Goal: Navigation & Orientation: Go to known website

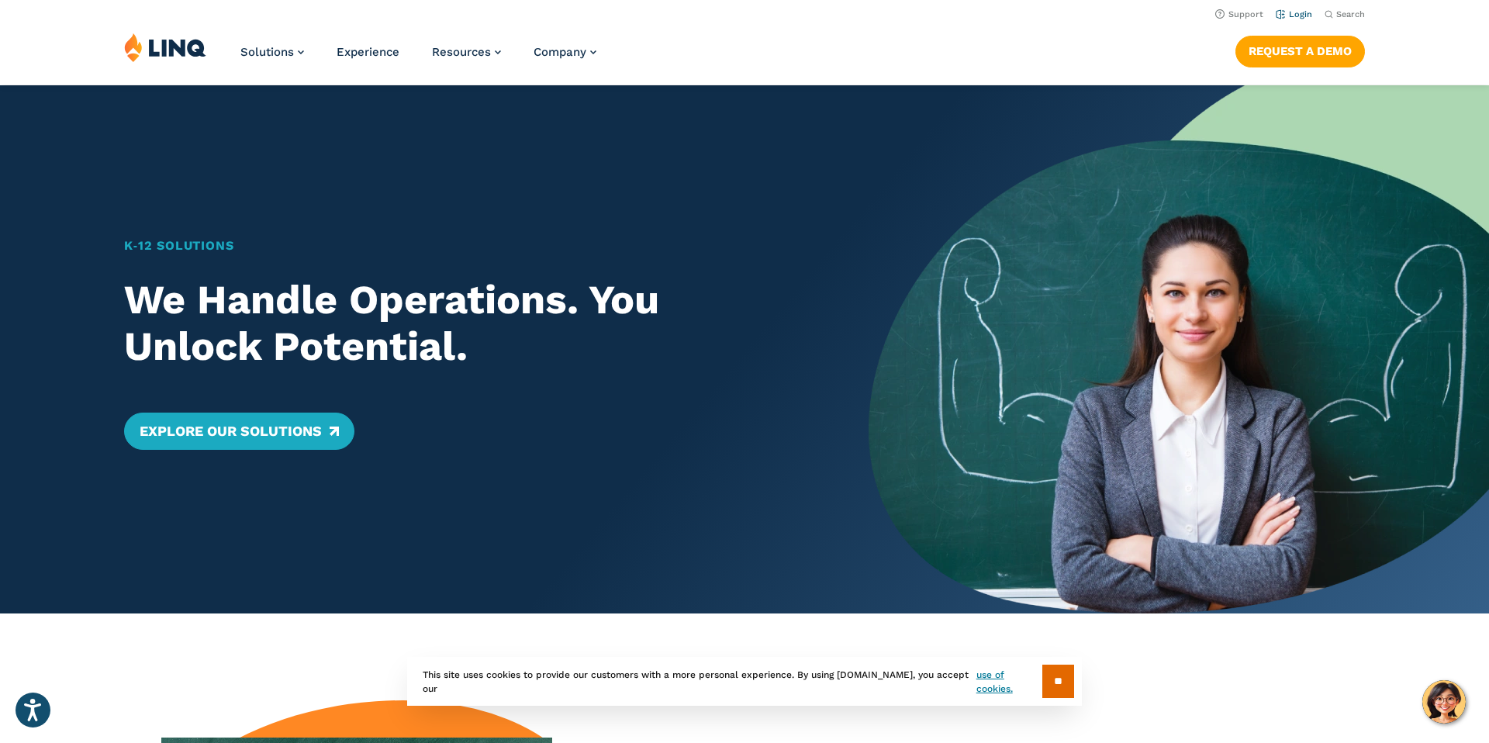
click at [1298, 12] on link "Login" at bounding box center [1294, 14] width 36 height 10
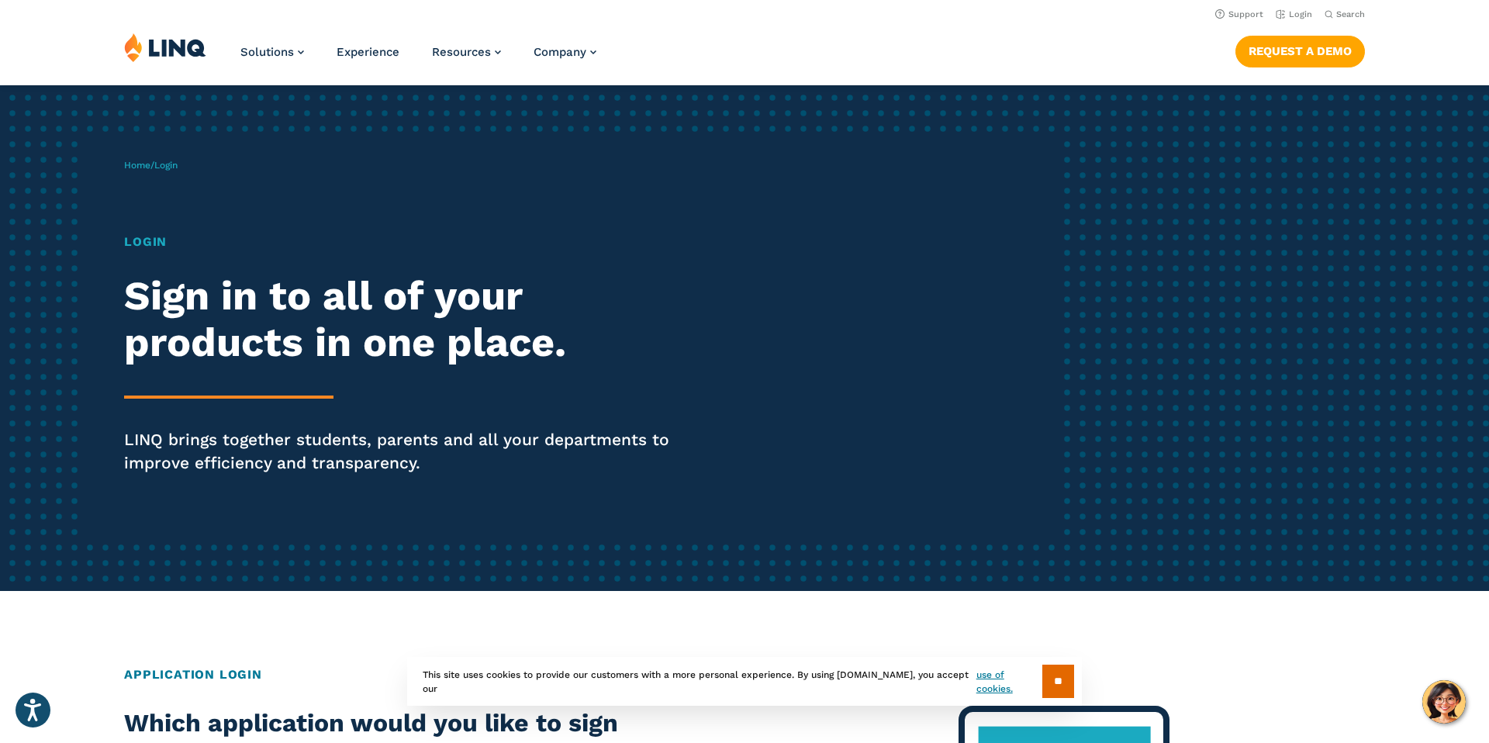
click at [156, 230] on div "Home / Login Login Sign in to all of your products in one place. LINQ brings to…" at bounding box center [589, 338] width 930 height 397
click at [155, 239] on h1 "Login" at bounding box center [411, 242] width 574 height 19
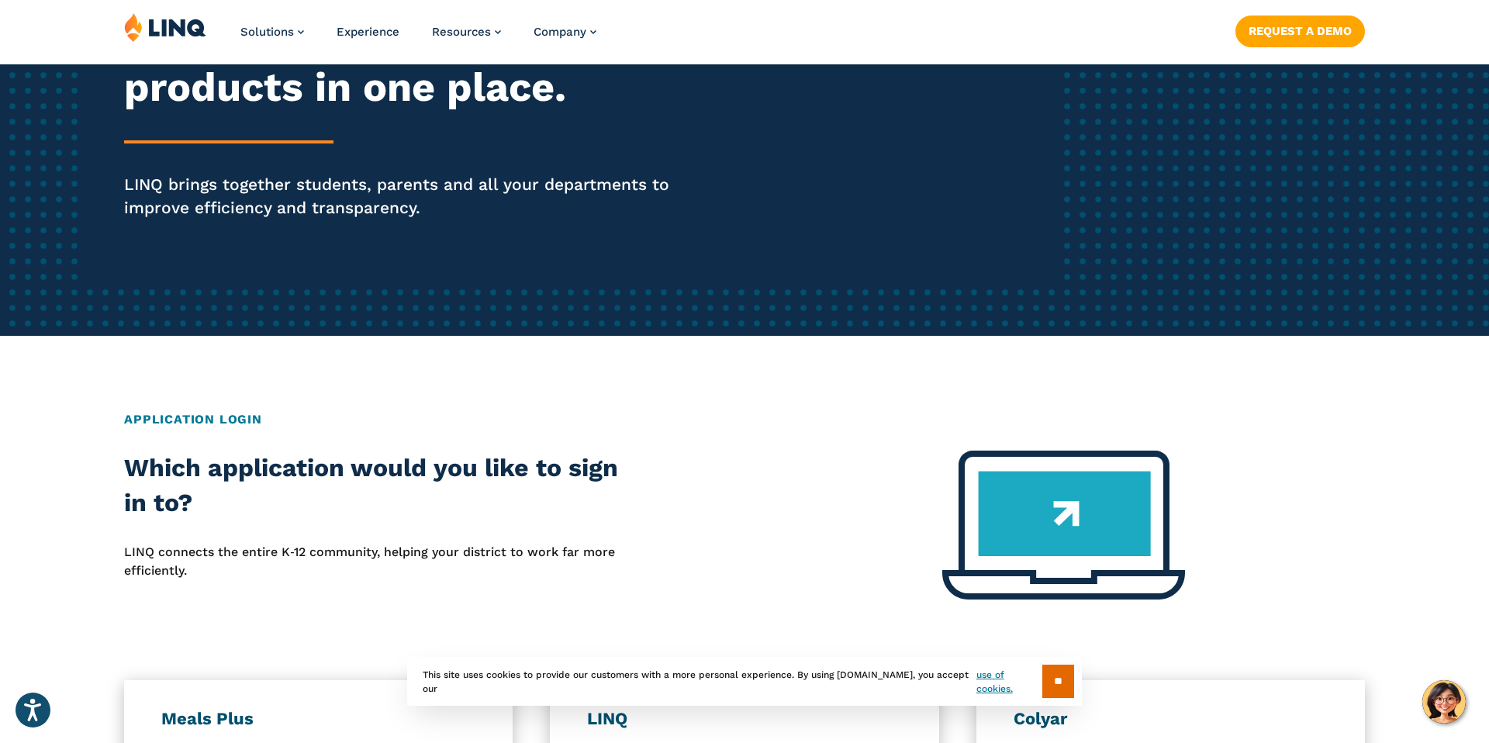
scroll to position [264, 0]
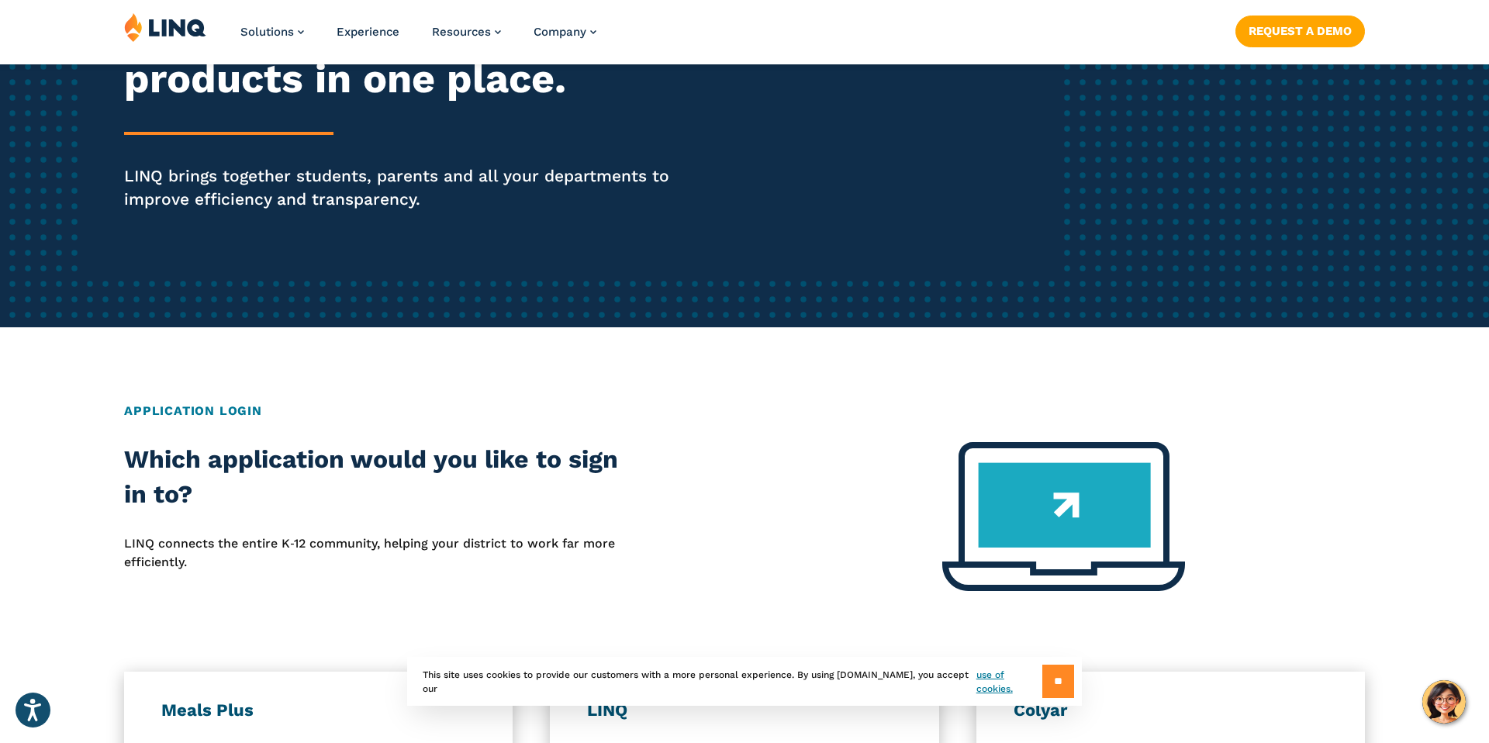
click at [1065, 679] on input "**" at bounding box center [1058, 681] width 32 height 33
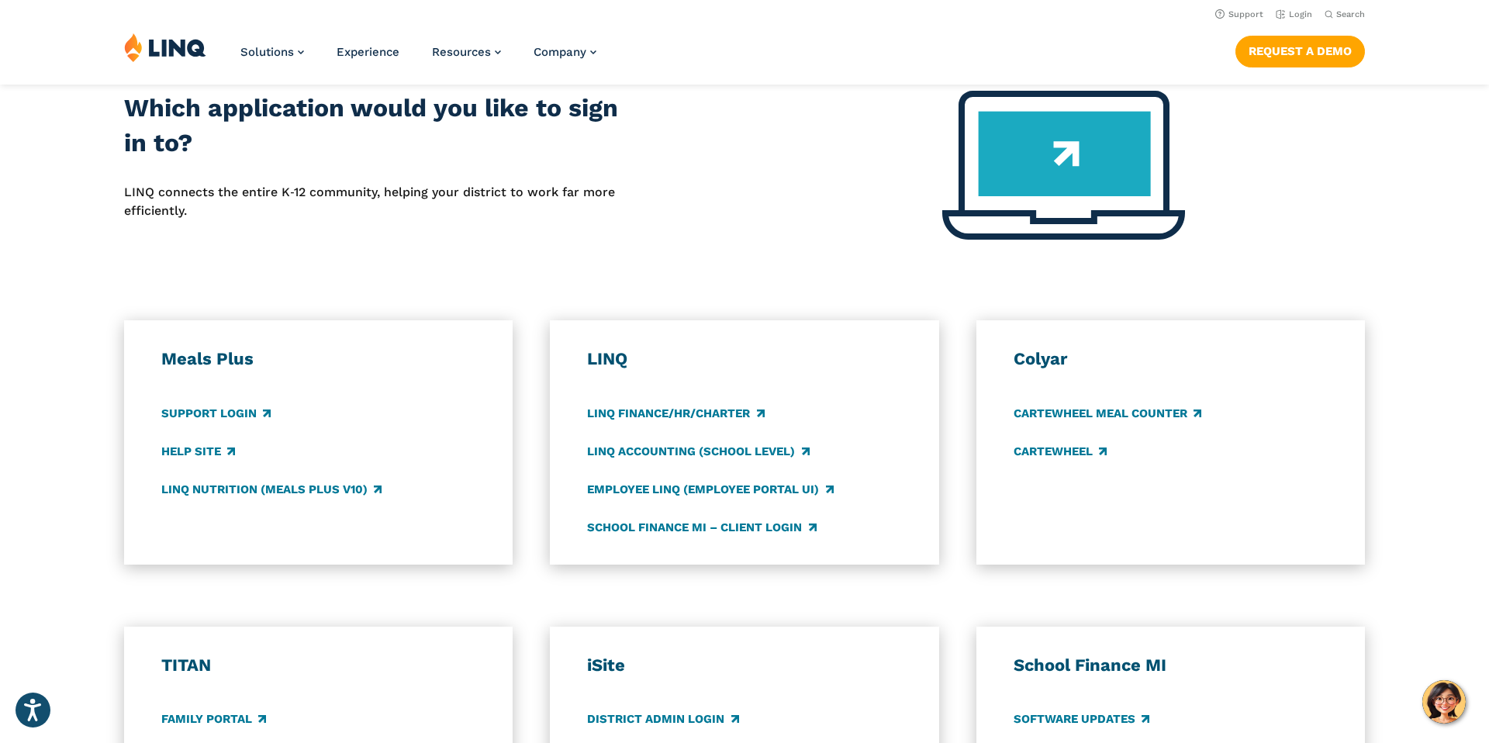
scroll to position [606, 0]
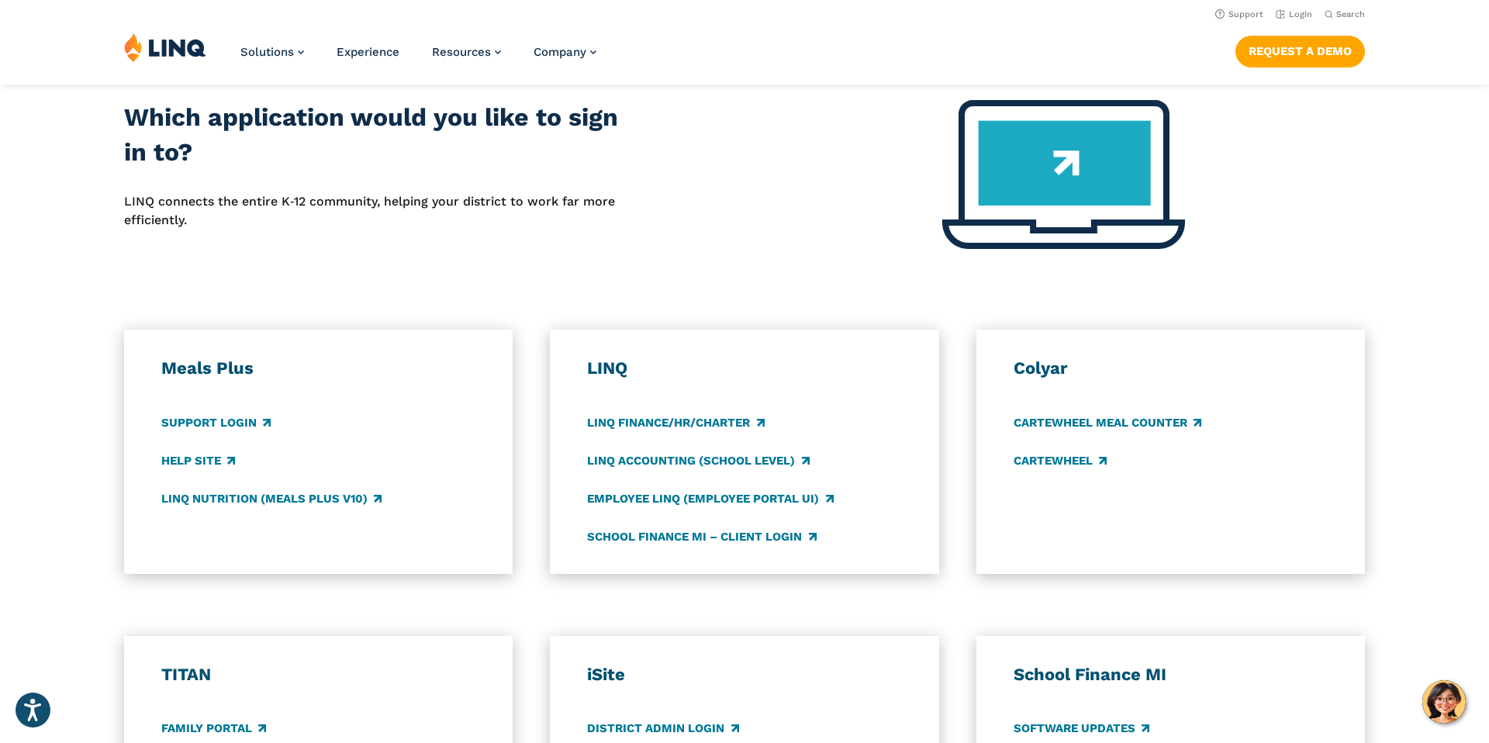
click at [604, 368] on h3 "LINQ" at bounding box center [744, 368] width 314 height 22
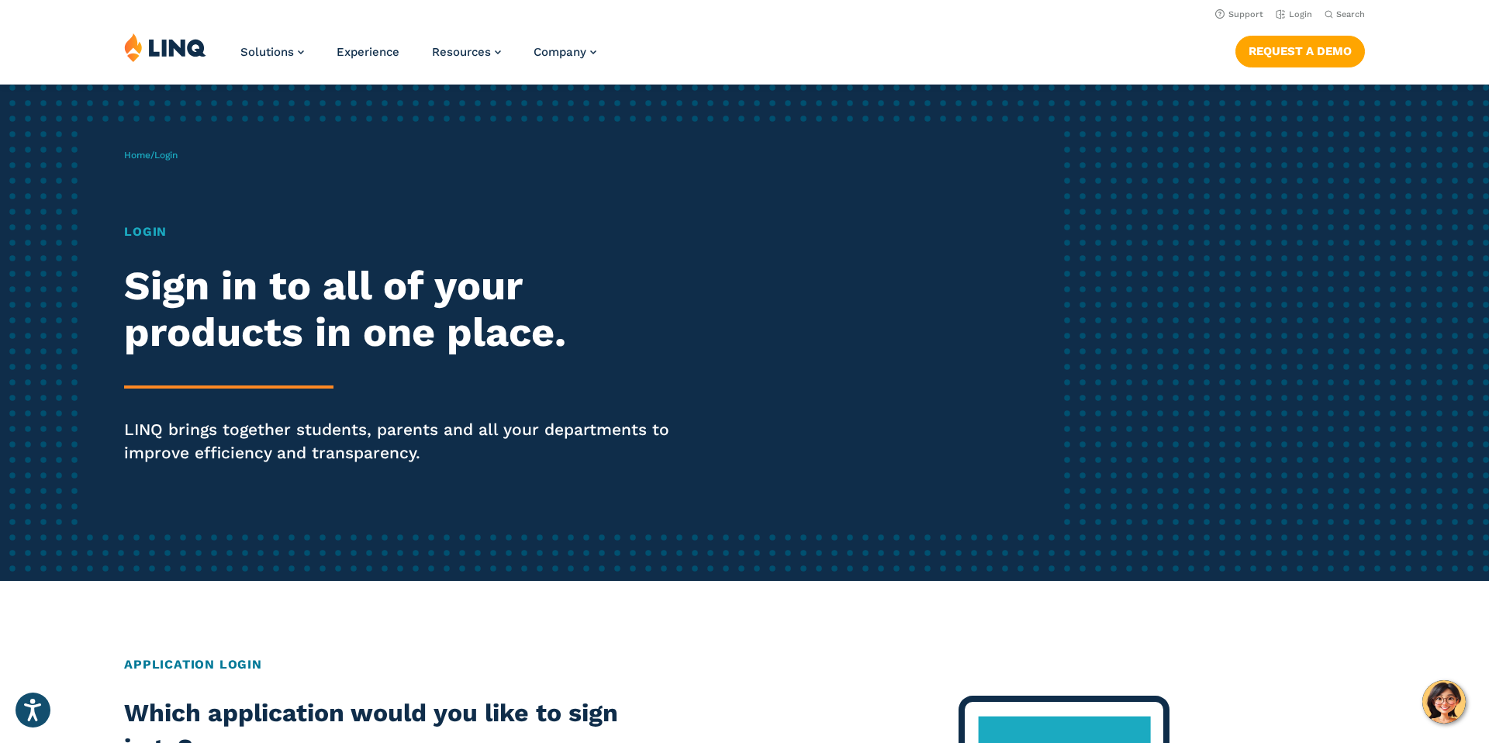
scroll to position [0, 0]
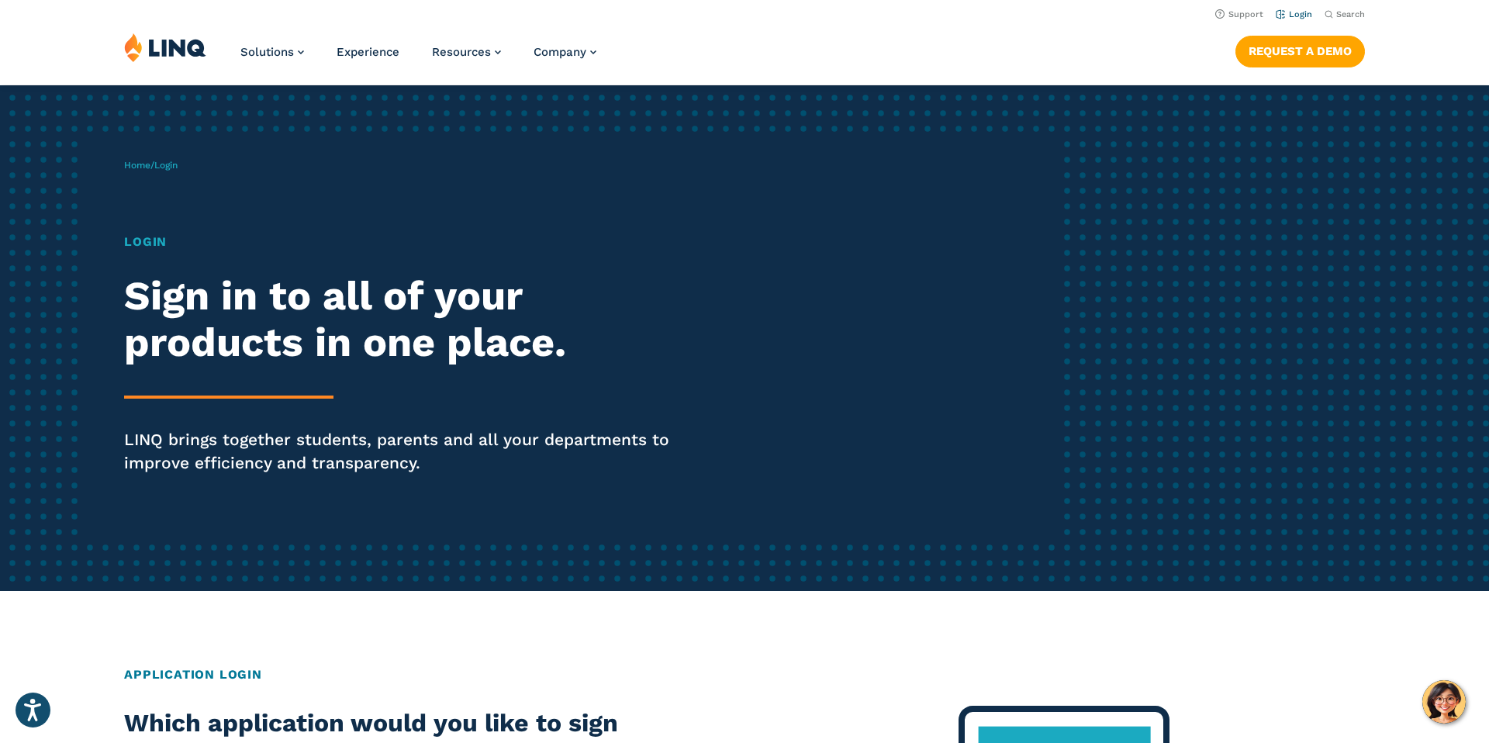
click at [1299, 16] on link "Login" at bounding box center [1294, 14] width 36 height 10
click at [144, 250] on h1 "Login" at bounding box center [411, 242] width 574 height 19
click at [149, 248] on h1 "Login" at bounding box center [411, 242] width 574 height 19
